Goal: Transaction & Acquisition: Purchase product/service

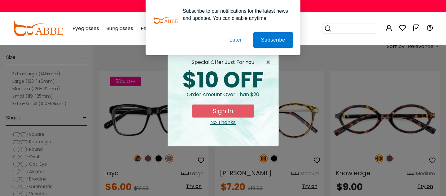
click at [0, 0] on button "Later" at bounding box center [0, 0] width 0 height 0
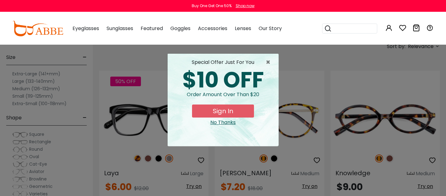
click at [221, 124] on div "No Thanks" at bounding box center [222, 122] width 101 height 7
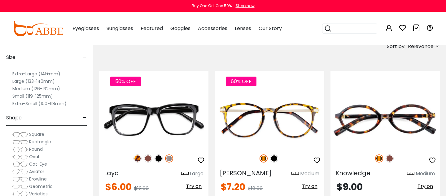
click at [28, 73] on label "Extra-Large (141+mm)" at bounding box center [36, 73] width 48 height 7
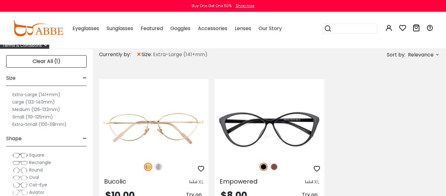
click at [38, 102] on label "Large (133-140mm)" at bounding box center [33, 101] width 42 height 7
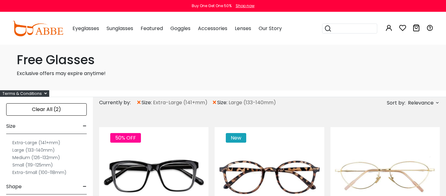
scroll to position [0, 0]
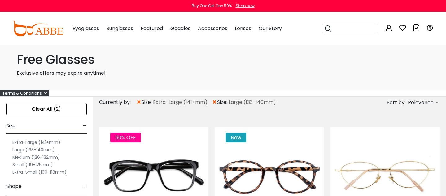
click at [22, 158] on label "Medium (126-132mm)" at bounding box center [36, 156] width 48 height 7
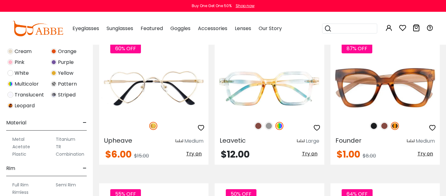
scroll to position [969, 0]
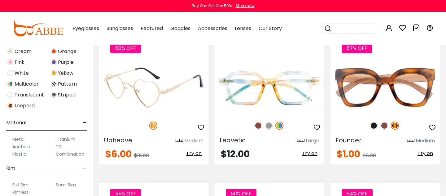
click at [201, 128] on icon "button" at bounding box center [200, 127] width 7 height 7
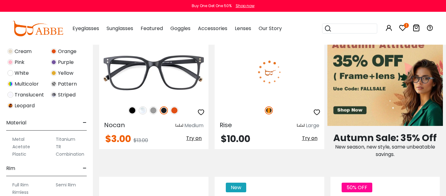
scroll to position [258, 0]
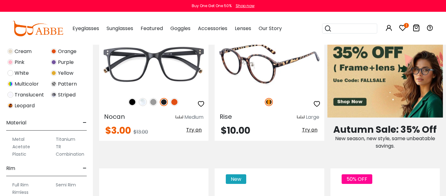
click at [317, 104] on icon "button" at bounding box center [316, 103] width 7 height 7
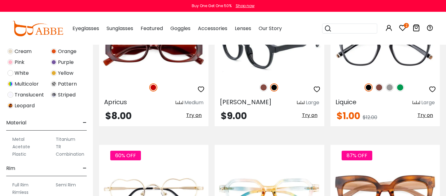
scroll to position [861, 0]
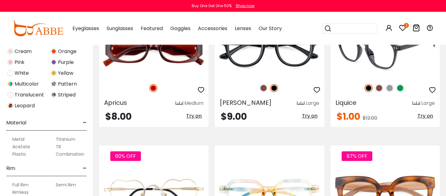
click at [398, 87] on img at bounding box center [400, 88] width 8 height 8
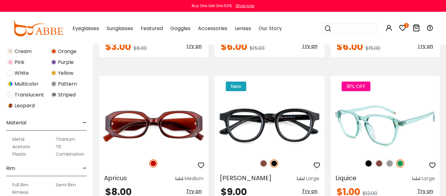
scroll to position [784, 0]
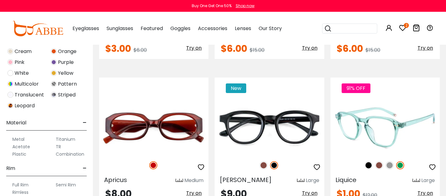
click at [389, 168] on img at bounding box center [389, 165] width 8 height 8
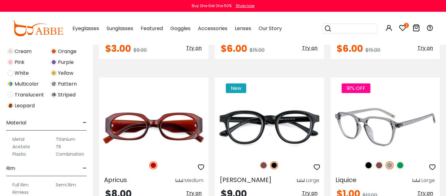
click at [380, 166] on img at bounding box center [379, 165] width 8 height 8
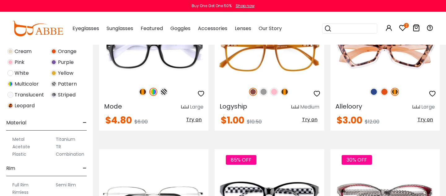
scroll to position [1254, 0]
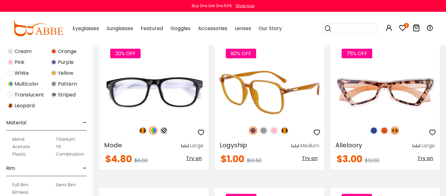
click at [274, 134] on img at bounding box center [274, 130] width 8 height 8
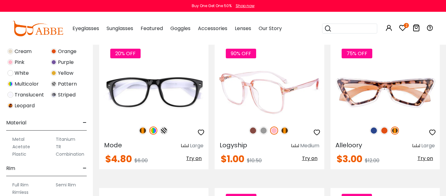
click at [319, 135] on icon "button" at bounding box center [316, 131] width 7 height 7
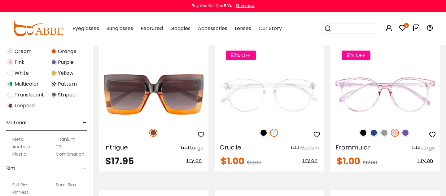
scroll to position [1834, 0]
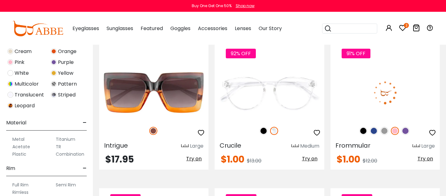
click at [388, 132] on img at bounding box center [384, 131] width 8 height 8
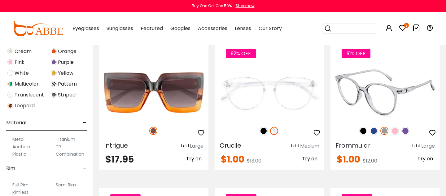
click at [376, 132] on img at bounding box center [374, 131] width 8 height 8
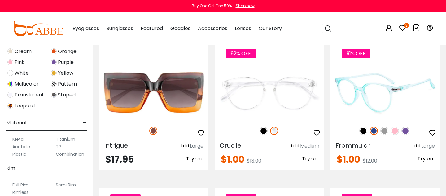
click at [385, 124] on div "91% OFF" at bounding box center [384, 130] width 109 height 13
click at [385, 132] on img at bounding box center [384, 131] width 8 height 8
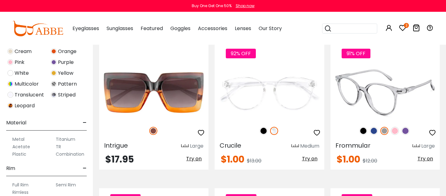
click at [395, 131] on img at bounding box center [395, 131] width 8 height 8
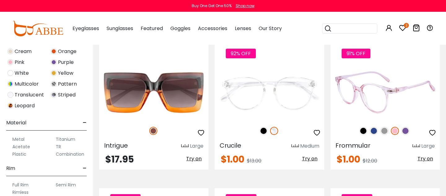
click at [406, 132] on img at bounding box center [405, 131] width 8 height 8
click at [394, 132] on img at bounding box center [395, 131] width 8 height 8
click at [432, 132] on icon "button" at bounding box center [431, 132] width 7 height 7
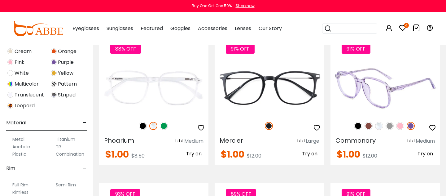
scroll to position [2132, 0]
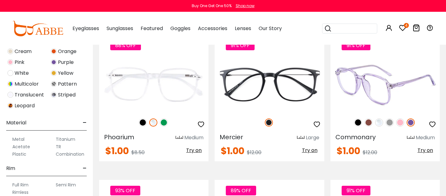
click at [399, 123] on img at bounding box center [400, 122] width 8 height 8
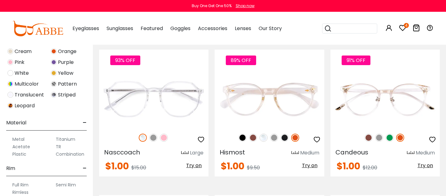
scroll to position [2263, 0]
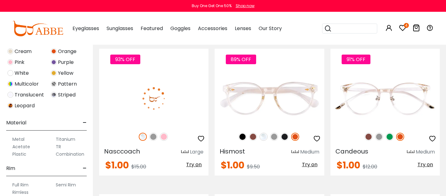
click at [163, 136] on img at bounding box center [164, 136] width 8 height 8
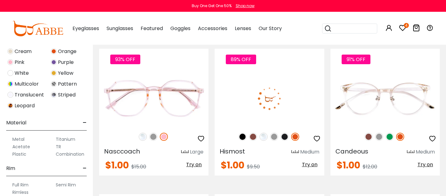
click at [264, 138] on img at bounding box center [263, 136] width 8 height 8
click at [283, 135] on img at bounding box center [284, 136] width 8 height 8
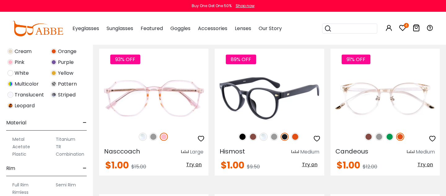
click at [272, 135] on img at bounding box center [274, 136] width 8 height 8
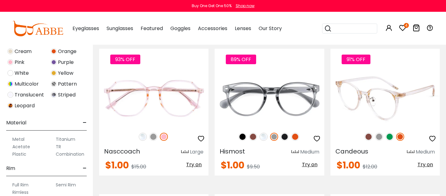
click at [389, 138] on img at bounding box center [389, 136] width 8 height 8
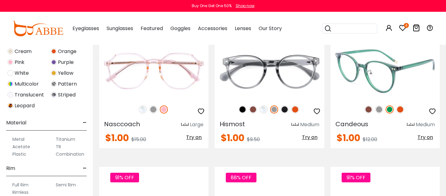
scroll to position [2292, 0]
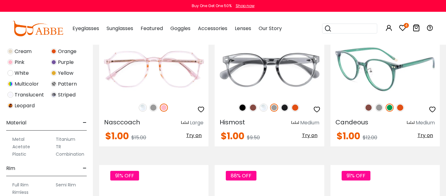
click at [405, 112] on div "91% OFF" at bounding box center [384, 107] width 109 height 13
click at [400, 109] on img at bounding box center [400, 107] width 8 height 8
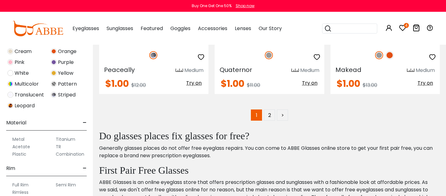
scroll to position [2929, 0]
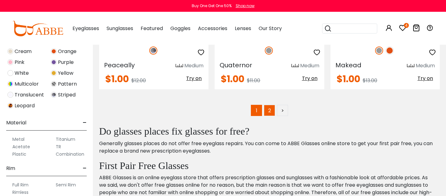
click at [266, 110] on link "2" at bounding box center [269, 110] width 11 height 11
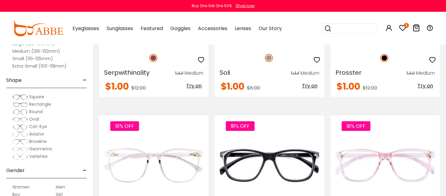
scroll to position [62, 0]
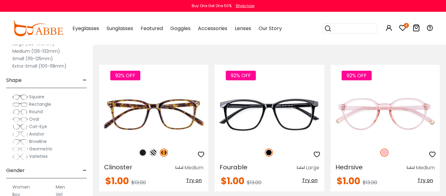
click at [405, 29] on icon at bounding box center [402, 27] width 7 height 7
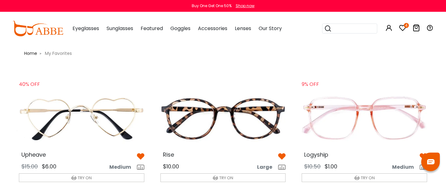
click at [333, 120] on img at bounding box center [364, 117] width 135 height 67
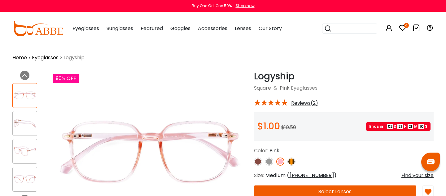
click at [309, 103] on span "Reviews(2)" at bounding box center [304, 103] width 27 height 6
click at [299, 104] on span "Reviews(2)" at bounding box center [304, 103] width 27 height 6
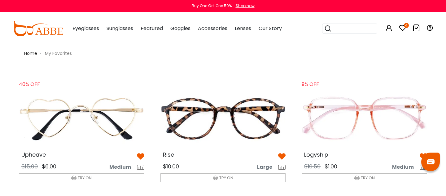
click at [182, 108] on img at bounding box center [222, 117] width 135 height 67
click at [119, 118] on img at bounding box center [81, 117] width 135 height 67
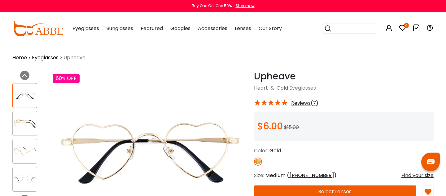
click at [309, 102] on span "Reviews(7)" at bounding box center [304, 103] width 27 height 6
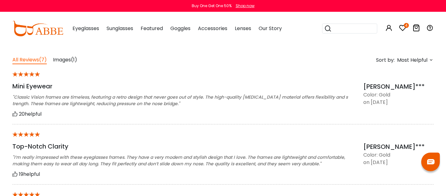
scroll to position [468, 0]
click at [75, 55] on div "********* Home Eyeglasses Upheave ***** Previous Next 60% OFF Try on Show Size &" at bounding box center [222, 21] width 421 height 891
click at [70, 62] on span "Images" at bounding box center [62, 59] width 18 height 7
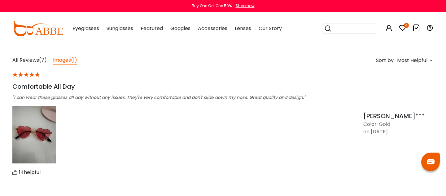
click at [33, 146] on img at bounding box center [33, 135] width 43 height 58
click at [37, 138] on img at bounding box center [33, 135] width 43 height 58
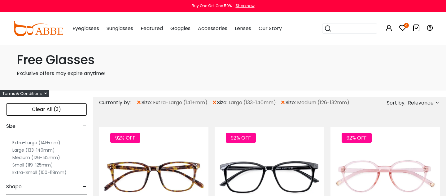
click at [286, 102] on span "size:" at bounding box center [290, 102] width 11 height 7
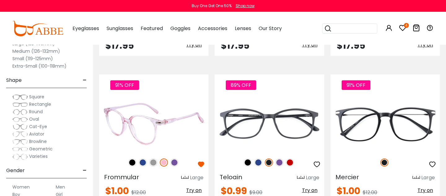
scroll to position [1071, 0]
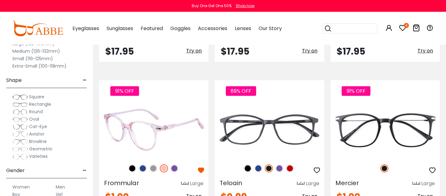
click at [143, 166] on img at bounding box center [143, 168] width 8 height 8
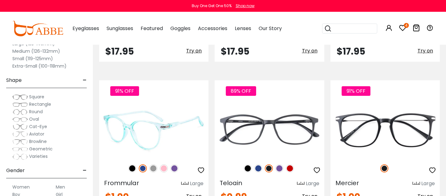
click at [153, 167] on img at bounding box center [153, 168] width 8 height 8
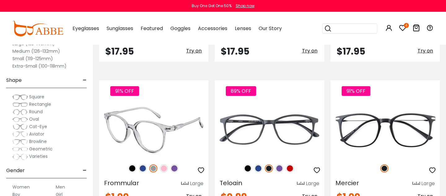
click at [173, 169] on img at bounding box center [174, 168] width 8 height 8
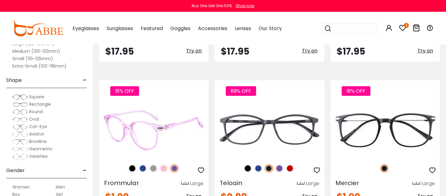
click at [166, 168] on img at bounding box center [164, 168] width 8 height 8
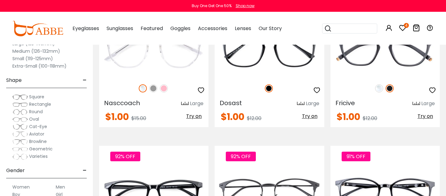
scroll to position [1296, 0]
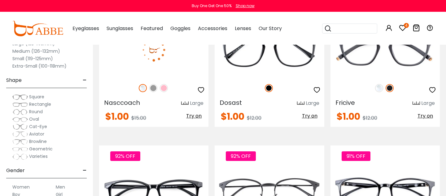
click at [203, 91] on icon "button" at bounding box center [200, 89] width 7 height 7
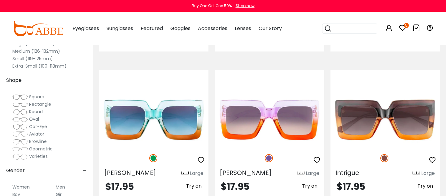
scroll to position [934, 0]
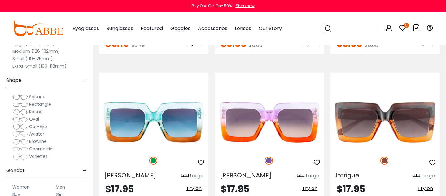
click at [405, 30] on icon at bounding box center [402, 27] width 7 height 7
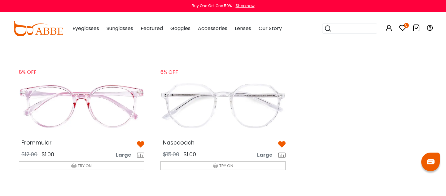
scroll to position [176, 0]
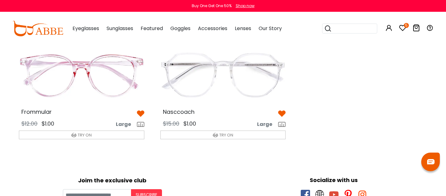
click at [90, 71] on img at bounding box center [81, 74] width 135 height 67
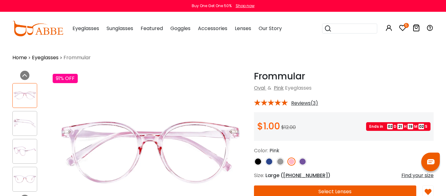
click at [303, 103] on span "Reviews(3)" at bounding box center [304, 103] width 27 height 6
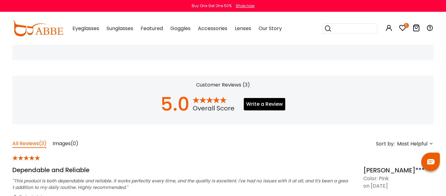
scroll to position [386, 0]
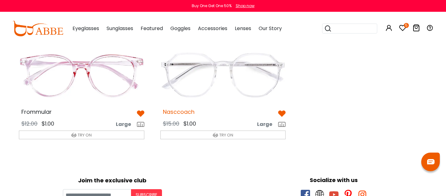
click at [183, 113] on span "Nasccoach" at bounding box center [179, 112] width 32 height 8
click at [183, 112] on span "Nasccoach" at bounding box center [179, 112] width 32 height 8
click at [183, 110] on span "Nasccoach" at bounding box center [179, 112] width 32 height 8
click at [305, 70] on div "40% OFF Upheave $15.00 $6.00 Medium TRY ON Rise $10.00" at bounding box center [223, 29] width 424 height 267
click at [190, 111] on span "Nasccoach" at bounding box center [179, 112] width 32 height 8
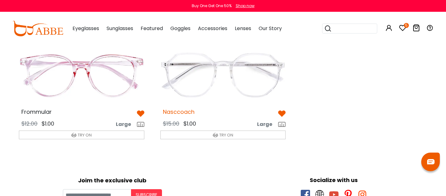
click at [190, 111] on span "Nasccoach" at bounding box center [179, 112] width 32 height 8
click at [190, 112] on span "Nasccoach" at bounding box center [179, 112] width 32 height 8
click at [235, 75] on img at bounding box center [222, 74] width 135 height 67
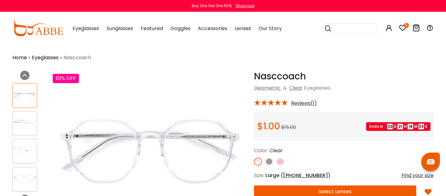
click at [310, 104] on span "Reviews(1)" at bounding box center [304, 103] width 26 height 6
click at [302, 110] on div "Nasccoach Clear Geometric & Clear Eyeglasses * Reviews(1)" at bounding box center [344, 161] width 180 height 180
click at [302, 102] on span "Reviews(1)" at bounding box center [304, 103] width 26 height 6
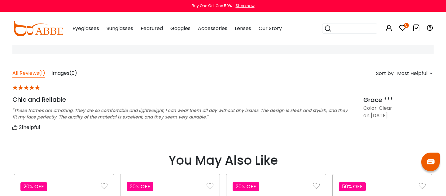
scroll to position [454, 0]
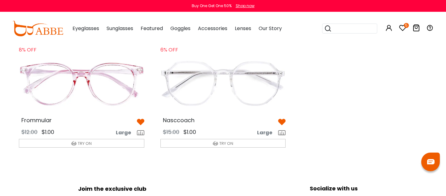
scroll to position [169, 0]
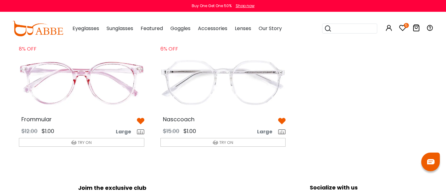
click at [94, 76] on img at bounding box center [81, 82] width 135 height 67
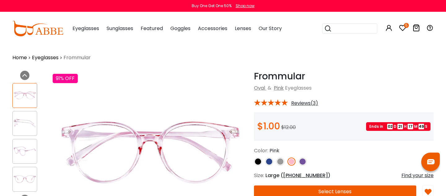
click at [268, 160] on img at bounding box center [269, 161] width 8 height 8
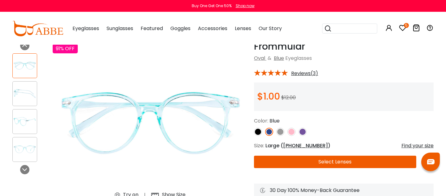
scroll to position [31, 0]
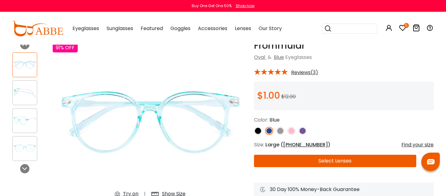
click at [304, 127] on link at bounding box center [302, 131] width 8 height 8
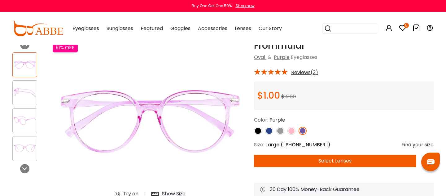
click at [293, 132] on img at bounding box center [291, 131] width 8 height 8
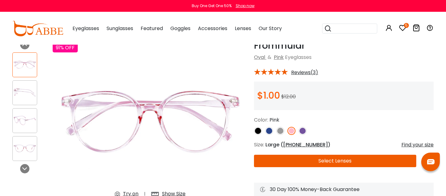
click at [277, 164] on button "Select Lenses" at bounding box center [335, 160] width 162 height 12
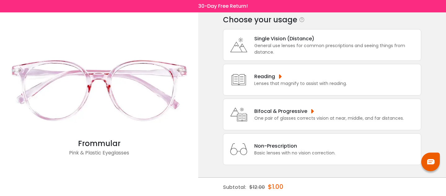
scroll to position [35, 0]
